Goal: Contribute content: Add original content to the website for others to see

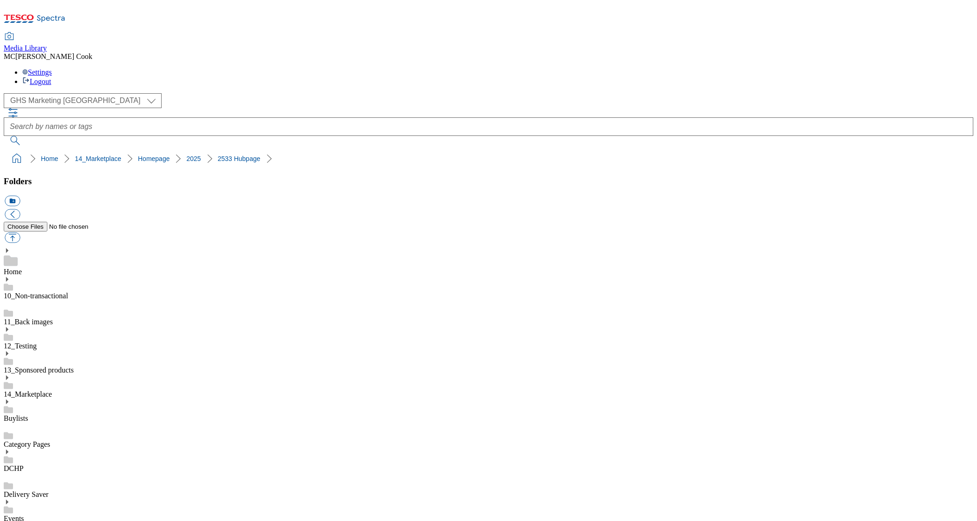
scroll to position [98, 0]
click at [41, 155] on link "Home" at bounding box center [49, 158] width 17 height 7
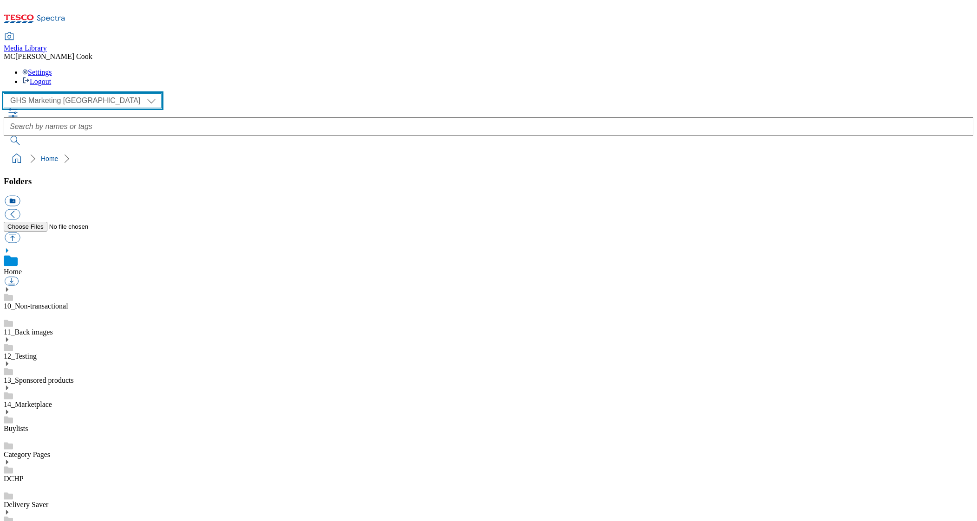
click at [63, 93] on select "Clubcard Marketing Dotcom [GEOGRAPHIC_DATA] Emails GHS Marketing [GEOGRAPHIC_DA…" at bounding box center [83, 100] width 158 height 15
click at [6, 93] on select "Clubcard Marketing Dotcom [GEOGRAPHIC_DATA] Emails GHS Marketing [GEOGRAPHIC_DA…" at bounding box center [83, 100] width 158 height 15
click at [61, 93] on select "Clubcard Marketing Dotcom [GEOGRAPHIC_DATA] Emails GHS Marketing [GEOGRAPHIC_DA…" at bounding box center [83, 100] width 158 height 15
select select "flare-ghs-mktg"
click at [6, 93] on select "Clubcard Marketing Dotcom [GEOGRAPHIC_DATA] Emails GHS Marketing [GEOGRAPHIC_DA…" at bounding box center [83, 100] width 158 height 15
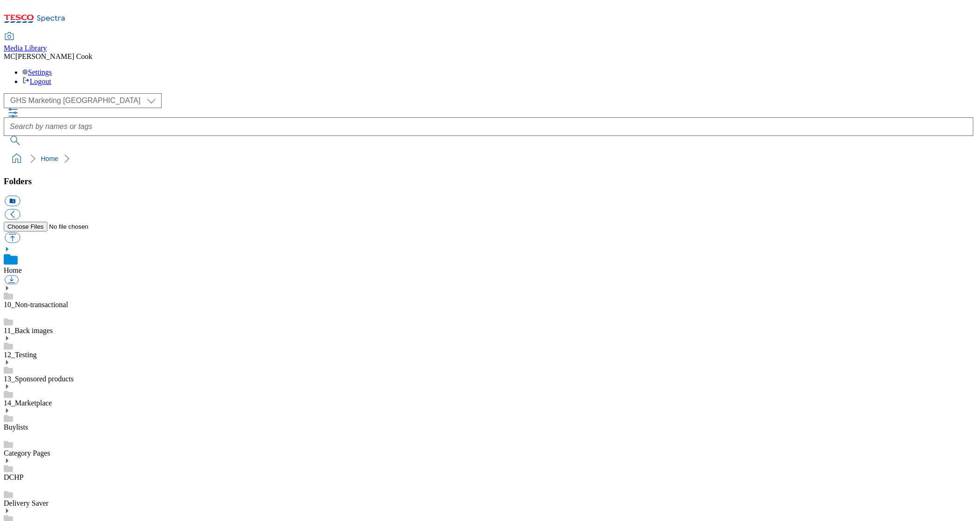
click at [62, 17] on icon at bounding box center [35, 21] width 62 height 19
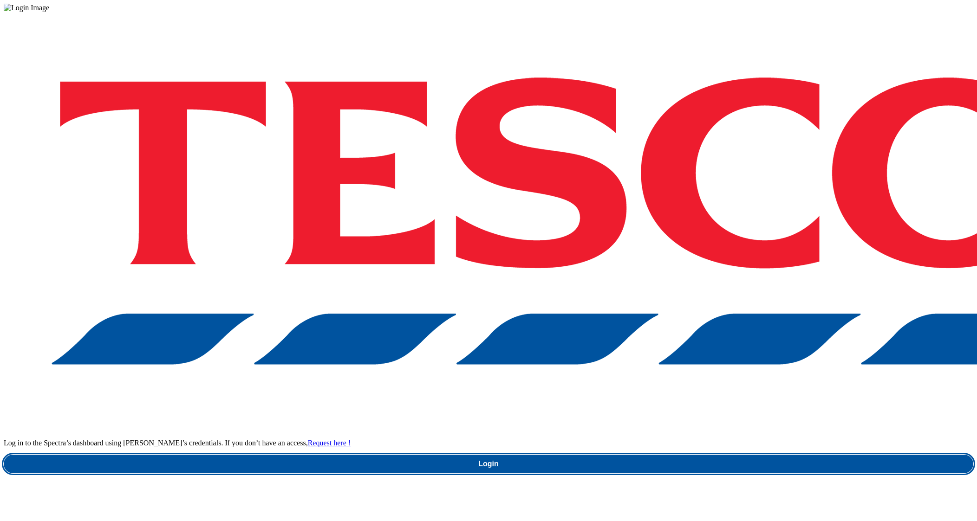
click at [732, 455] on link "Login" at bounding box center [488, 464] width 969 height 19
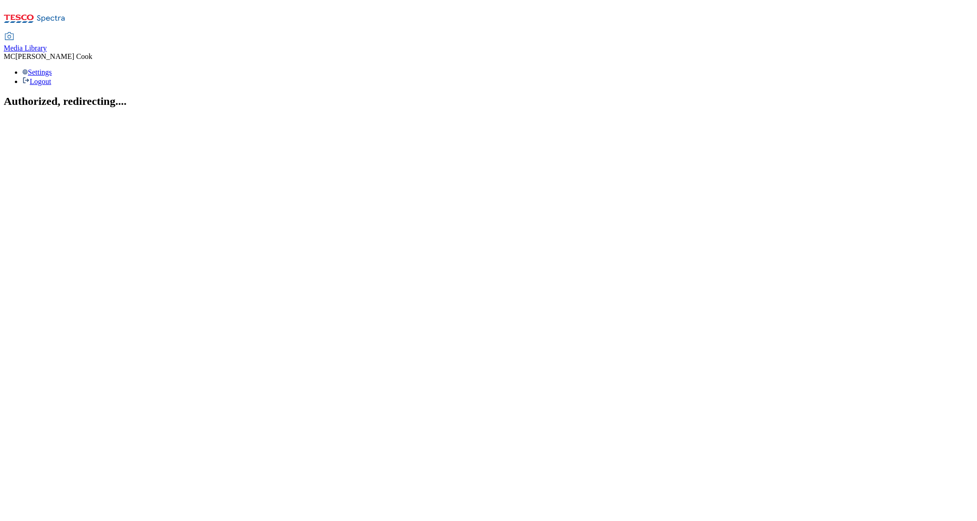
click at [47, 44] on span "Media Library" at bounding box center [25, 48] width 43 height 8
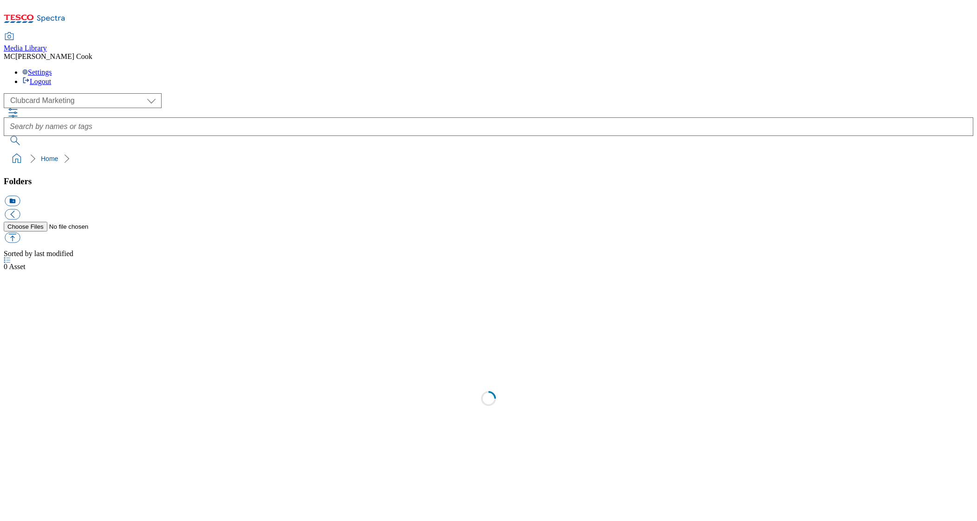
scroll to position [0, 0]
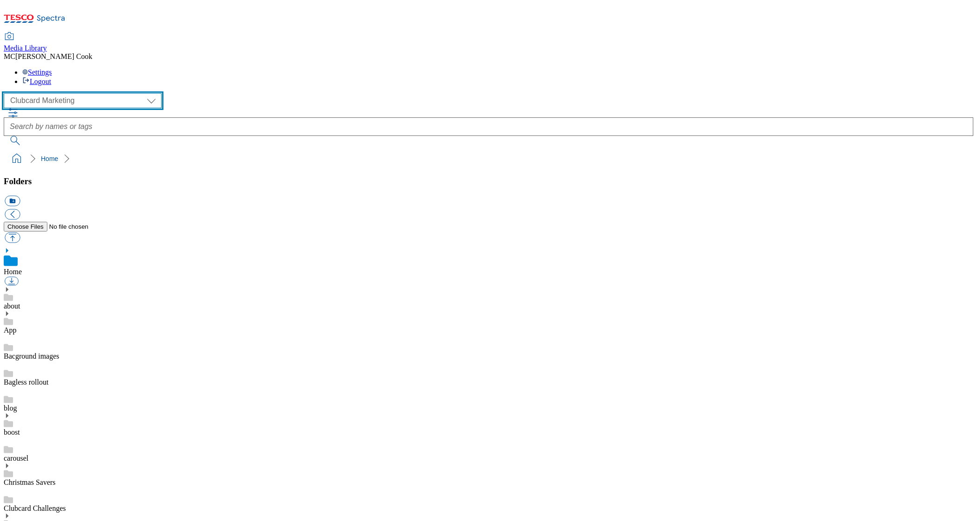
click at [48, 93] on select "Clubcard Marketing Dotcom [GEOGRAPHIC_DATA] Emails GHS Marketing [GEOGRAPHIC_DA…" at bounding box center [83, 100] width 158 height 15
select select "flare-ghs-mktg"
click at [6, 93] on select "Clubcard Marketing Dotcom [GEOGRAPHIC_DATA] Emails GHS Marketing [GEOGRAPHIC_DA…" at bounding box center [83, 100] width 158 height 15
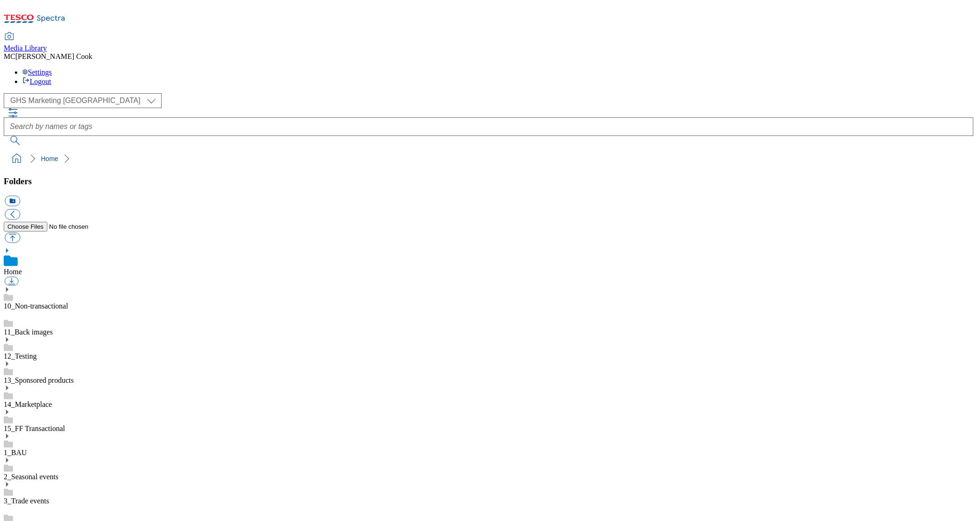
click at [63, 433] on div "1_BAU" at bounding box center [488, 445] width 969 height 24
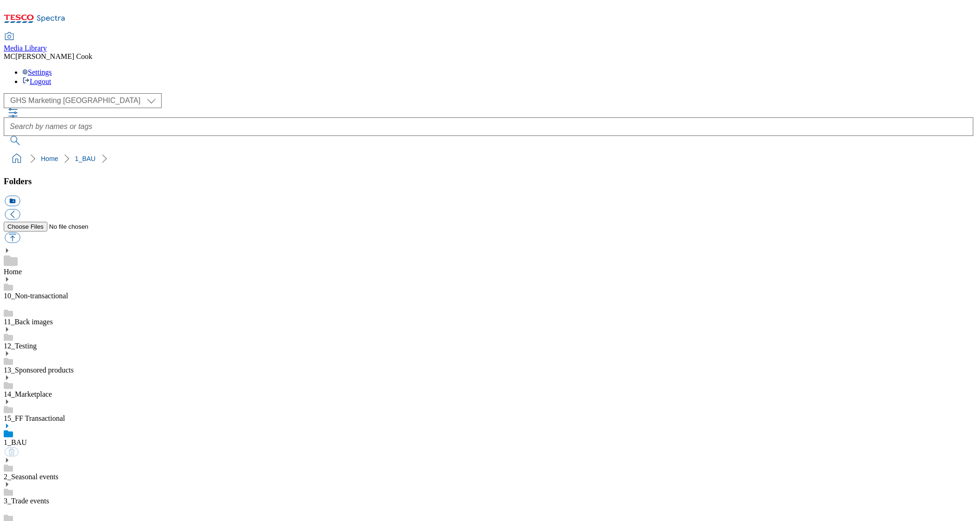
scroll to position [162, 0]
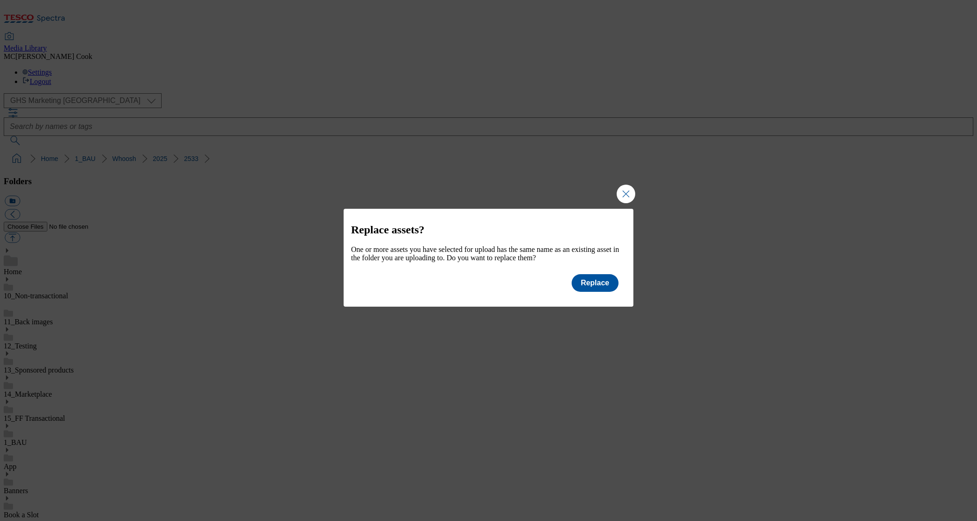
scroll to position [685, 0]
click at [587, 288] on button "Replace" at bounding box center [594, 283] width 47 height 18
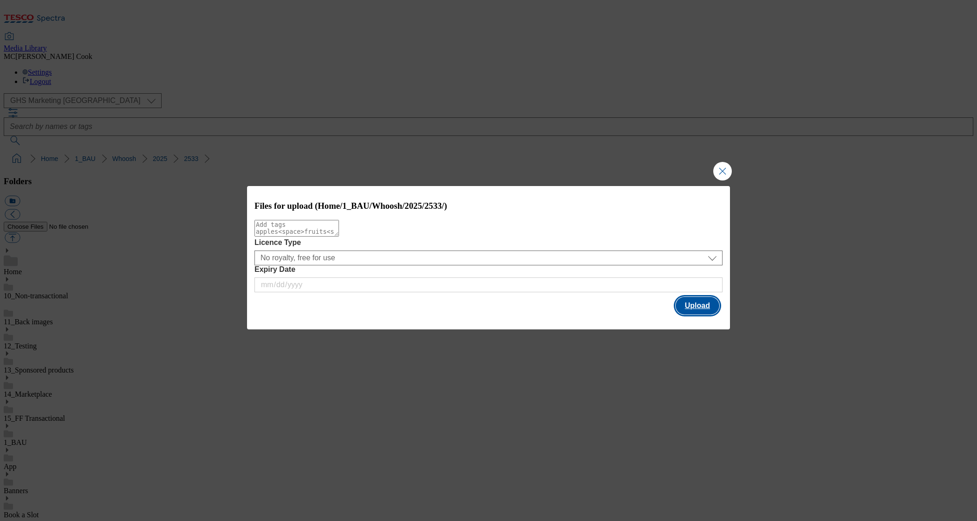
click at [703, 312] on button "Upload" at bounding box center [697, 306] width 44 height 18
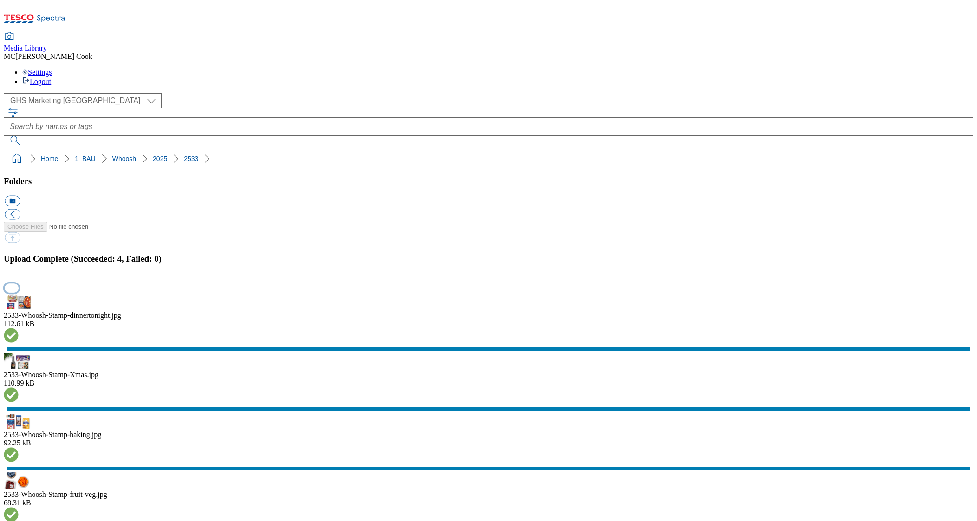
click at [19, 292] on button "button" at bounding box center [12, 288] width 14 height 9
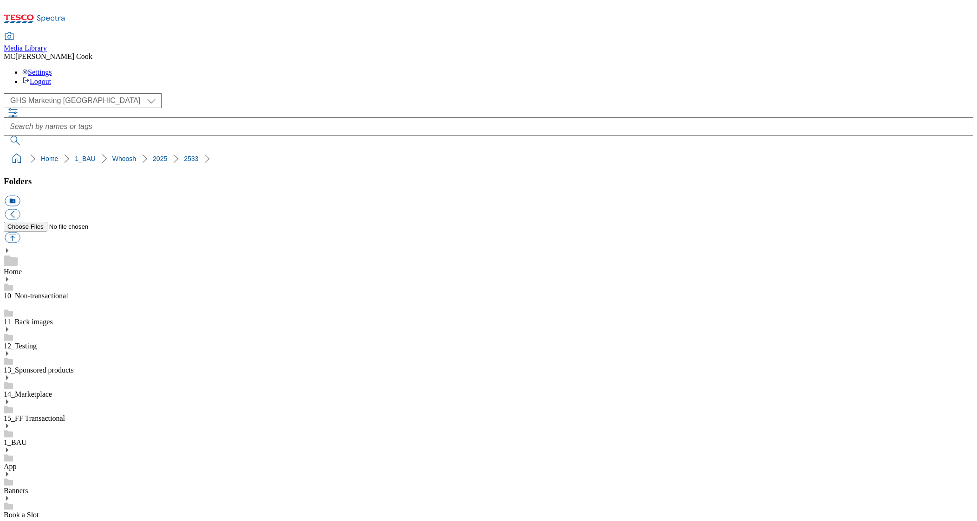
drag, startPoint x: 68, startPoint y: 327, endPoint x: 104, endPoint y: 305, distance: 42.5
drag, startPoint x: 601, startPoint y: 260, endPoint x: 611, endPoint y: 247, distance: 16.5
